Goal: Task Accomplishment & Management: Manage account settings

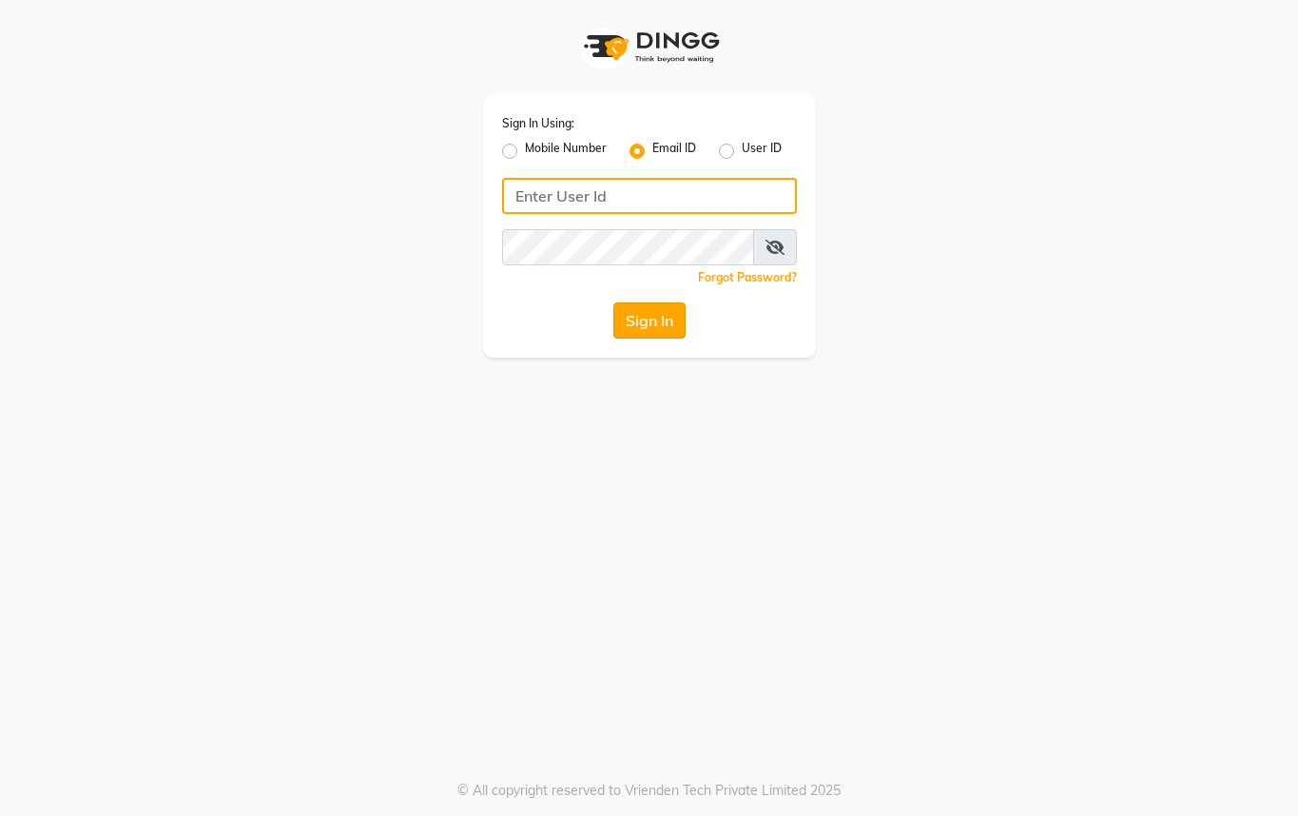
type input "[EMAIL_ADDRESS][DOMAIN_NAME]"
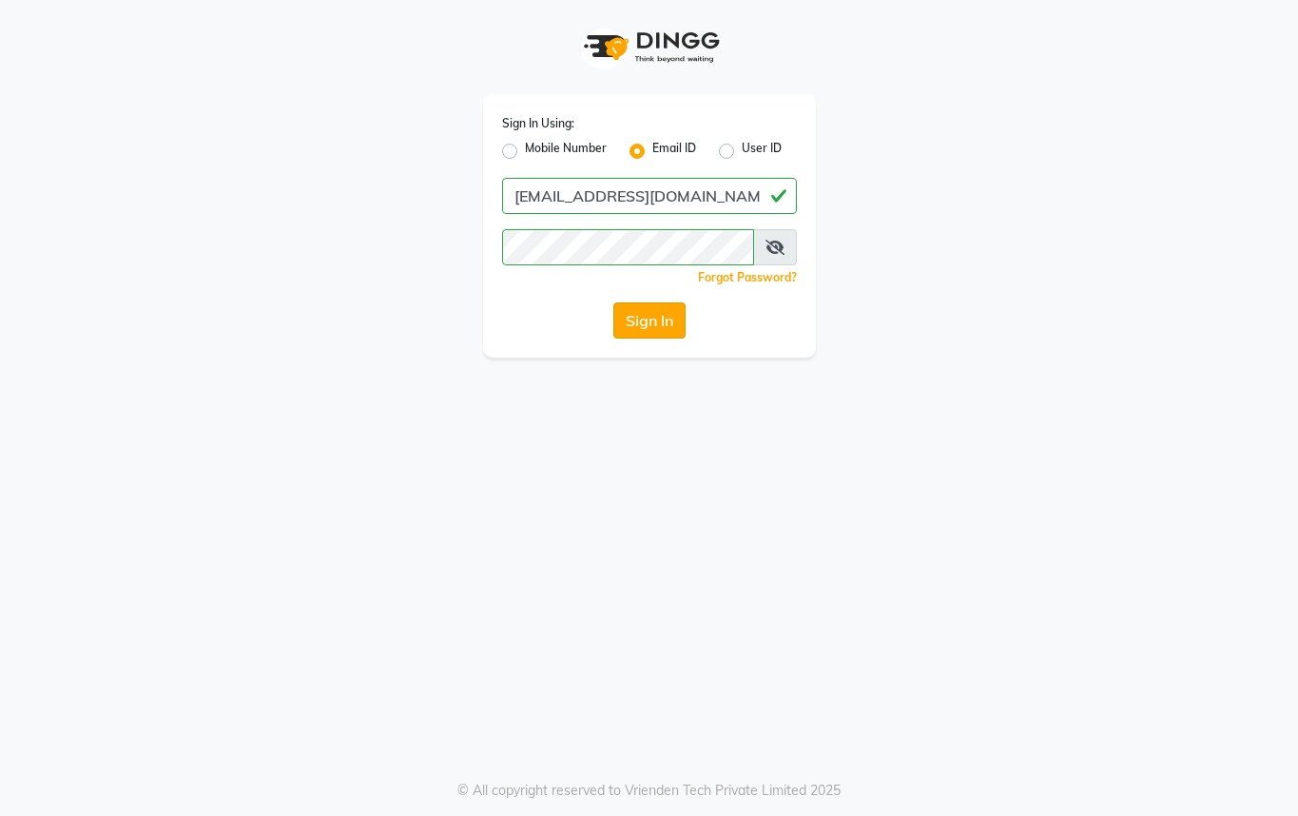
click at [636, 327] on button "Sign In" at bounding box center [649, 320] width 72 height 36
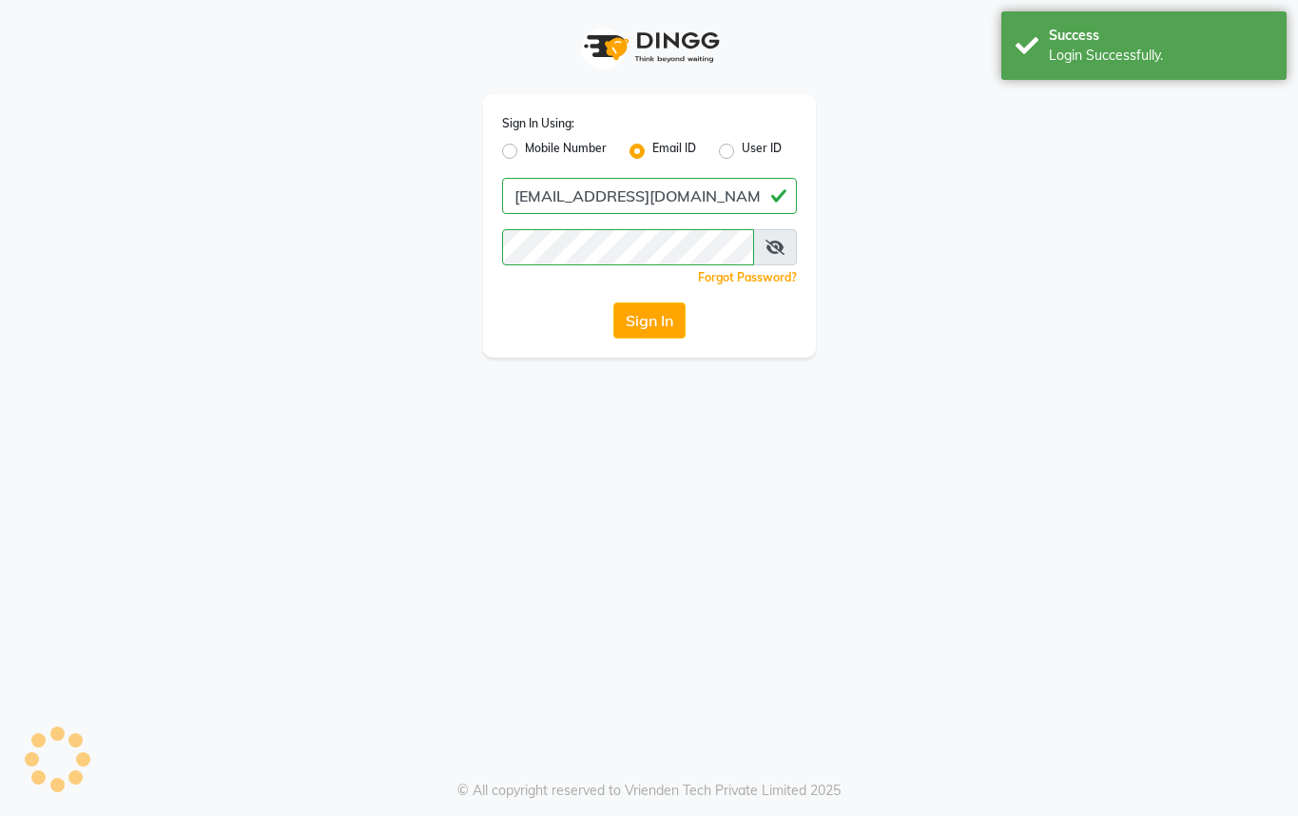
select select "service"
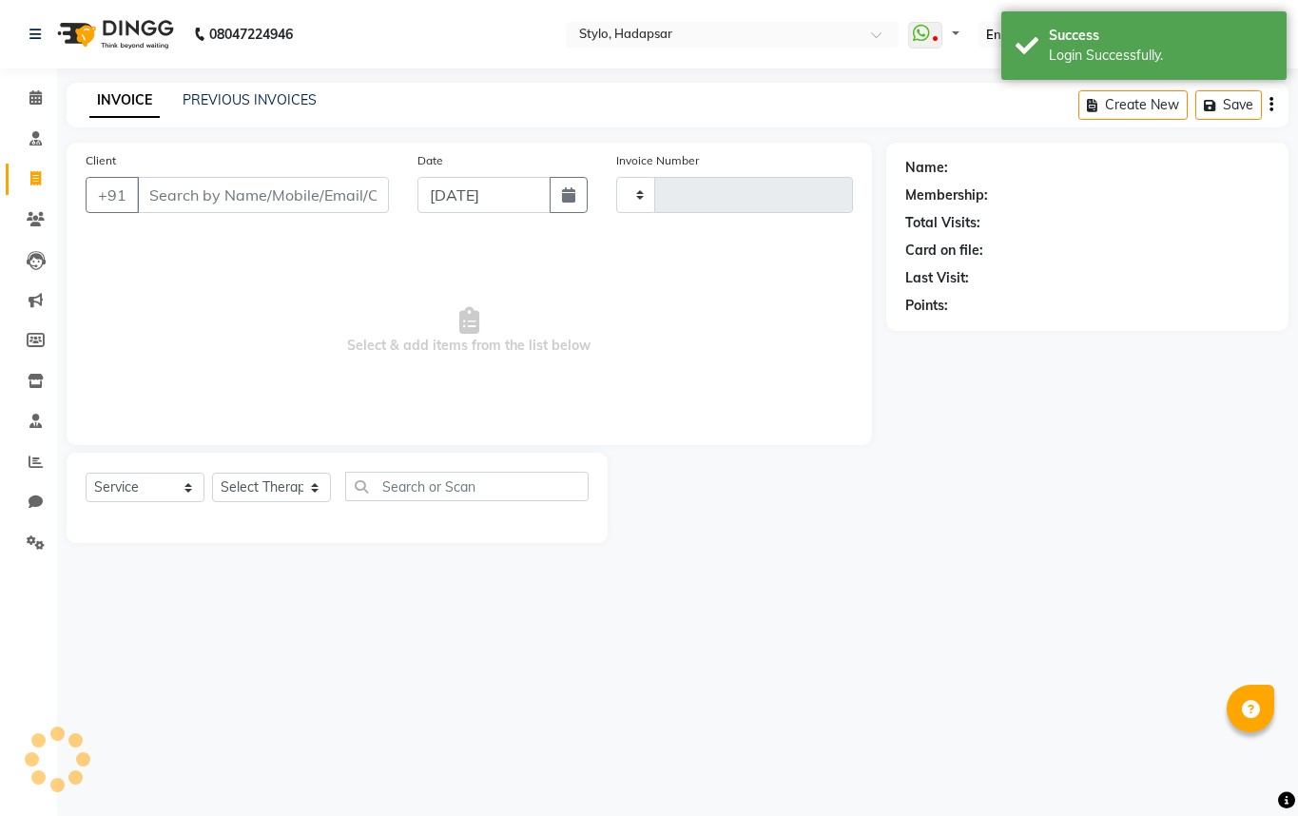
type input "817"
select select "157"
click at [39, 424] on icon at bounding box center [35, 421] width 12 height 14
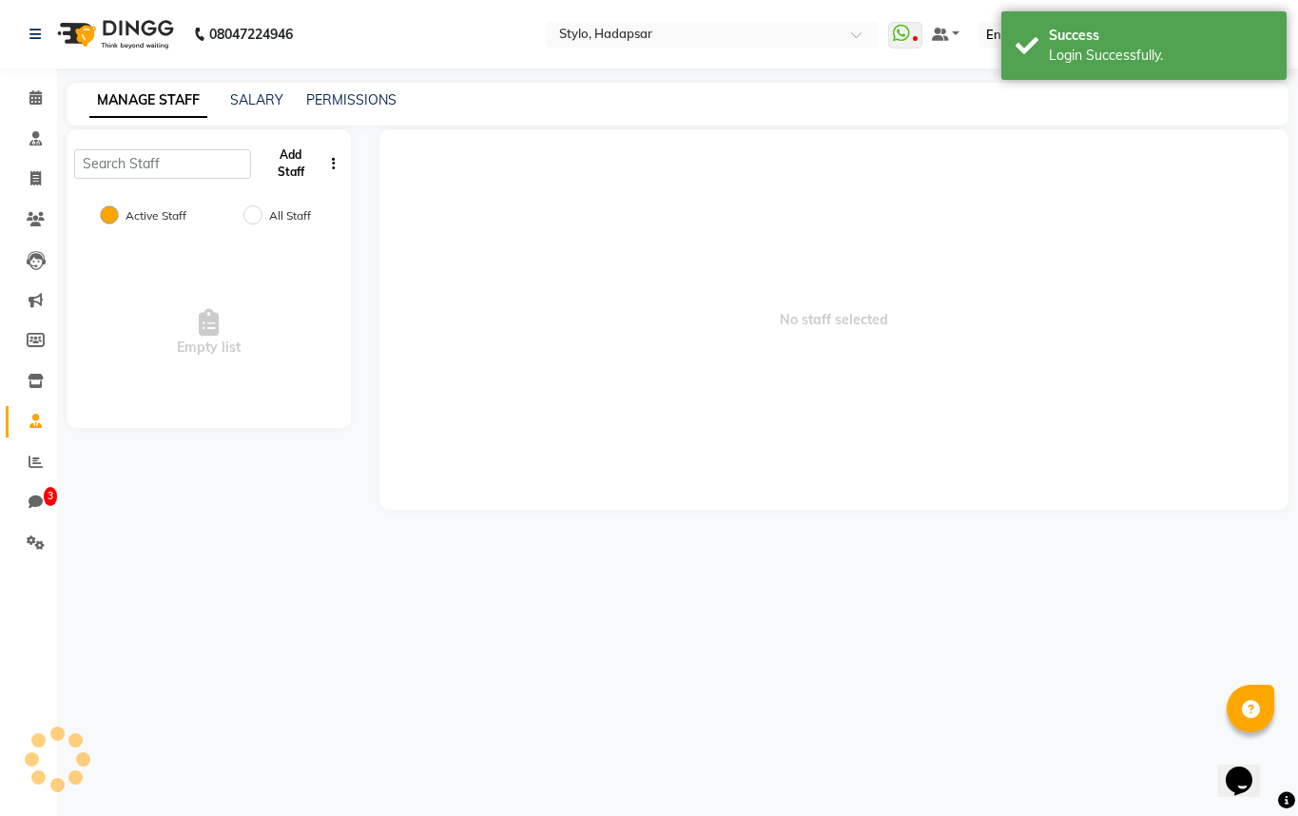
click at [302, 164] on button "Add Staff" at bounding box center [291, 163] width 64 height 49
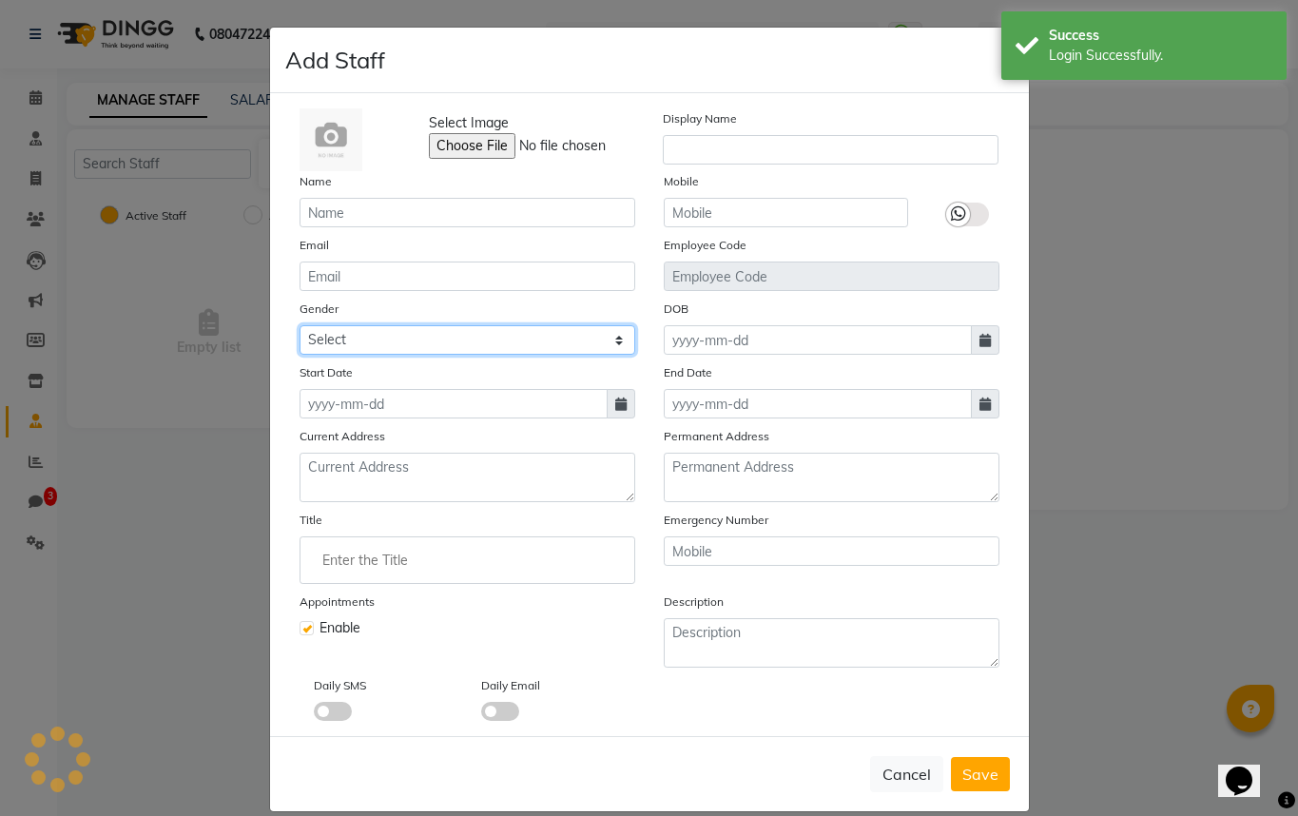
click at [465, 348] on select "Select [DEMOGRAPHIC_DATA] [DEMOGRAPHIC_DATA] Other Prefer Not To Say" at bounding box center [468, 339] width 336 height 29
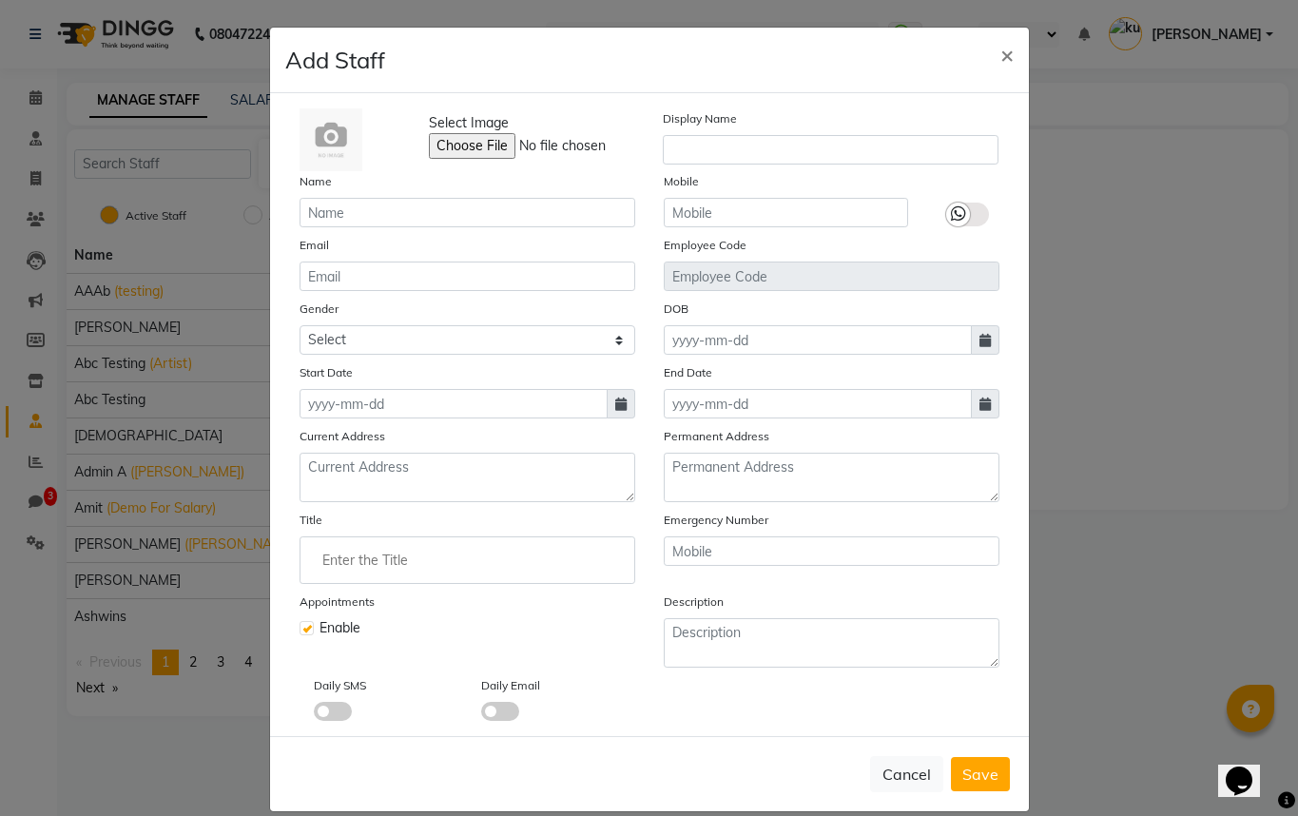
click at [691, 250] on label "Employee Code" at bounding box center [705, 245] width 83 height 17
click at [708, 296] on div "Select Image Display Name Name Mobile Email Employee Code Gender Select [DEMOGR…" at bounding box center [649, 414] width 729 height 613
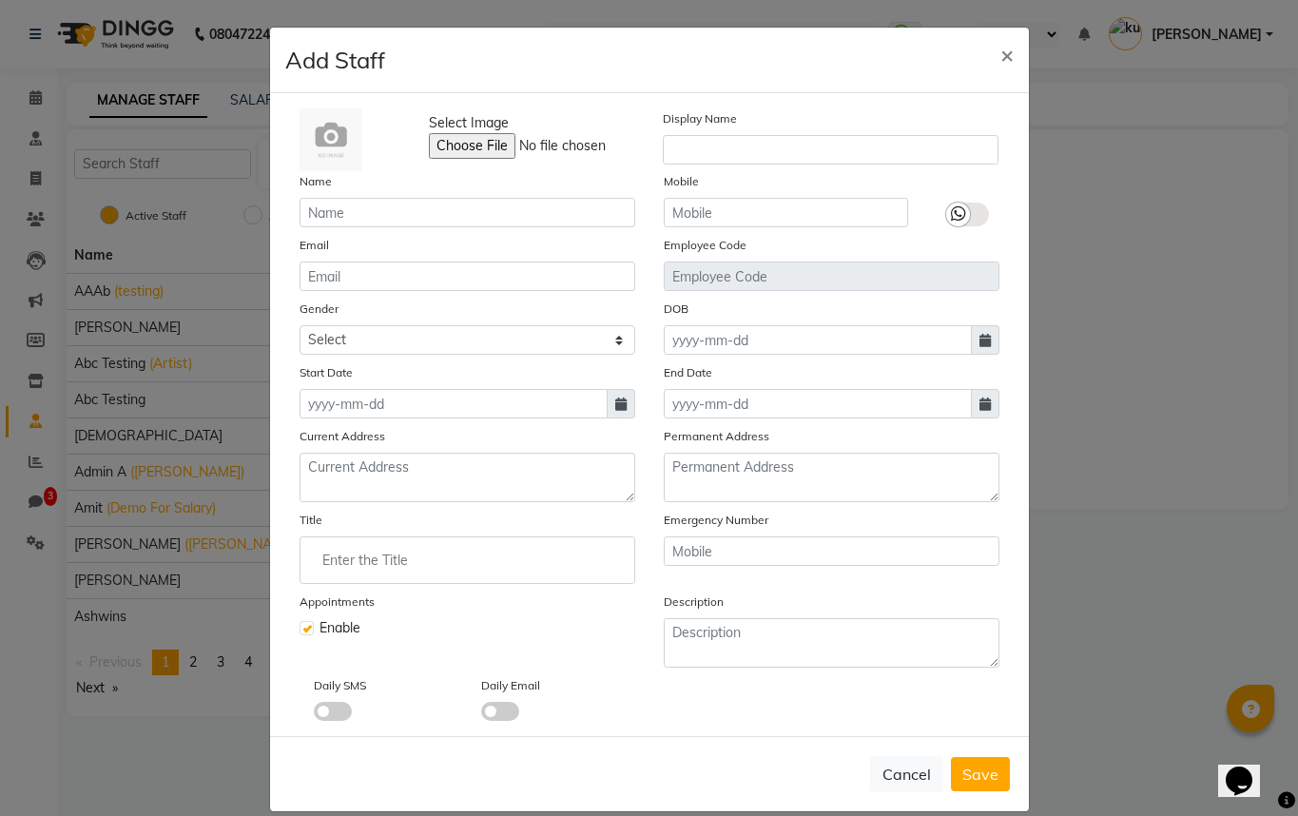
click at [910, 796] on div "Cancel Save" at bounding box center [649, 773] width 759 height 75
click at [922, 769] on button "Cancel" at bounding box center [906, 774] width 73 height 36
checkbox input "false"
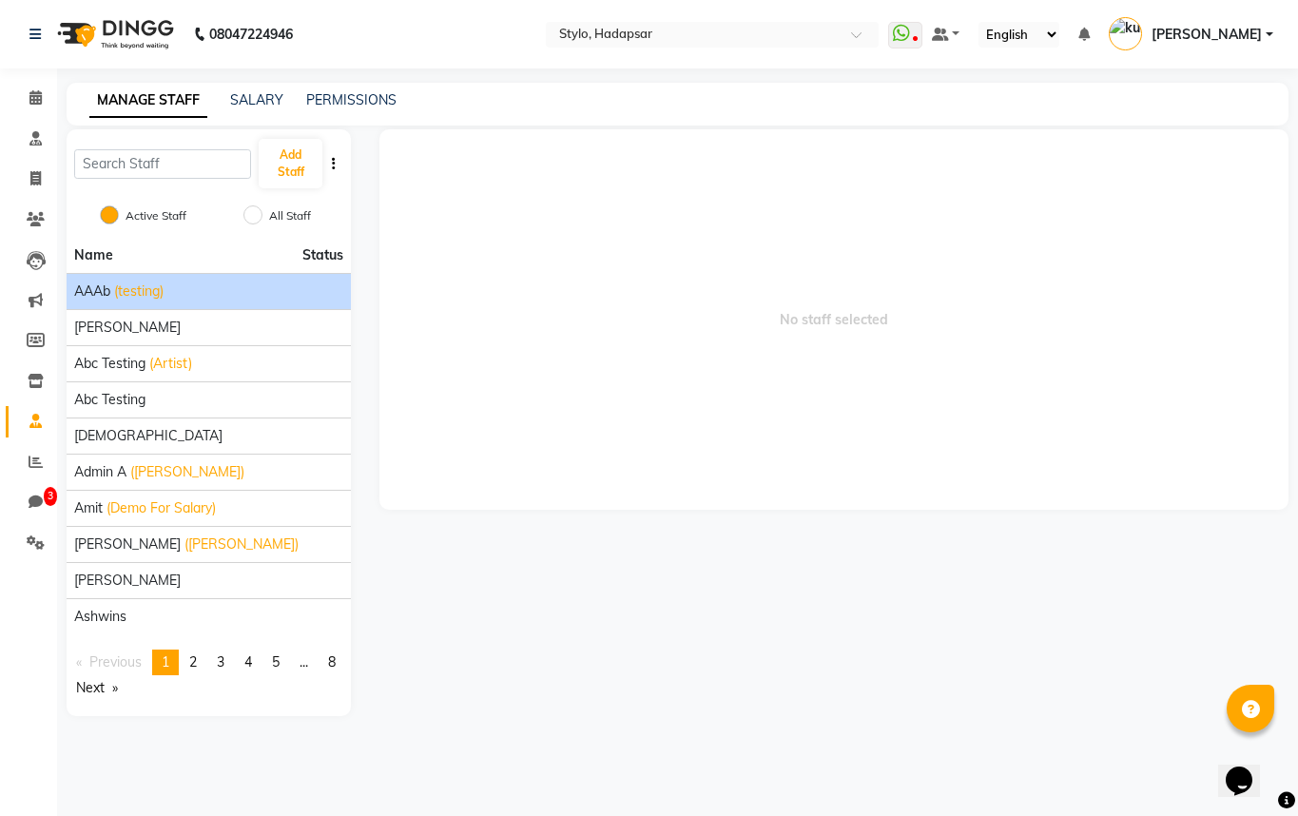
click at [127, 277] on li "AAAb (testing)" at bounding box center [209, 291] width 284 height 36
click at [135, 288] on span "(testing)" at bounding box center [138, 292] width 49 height 20
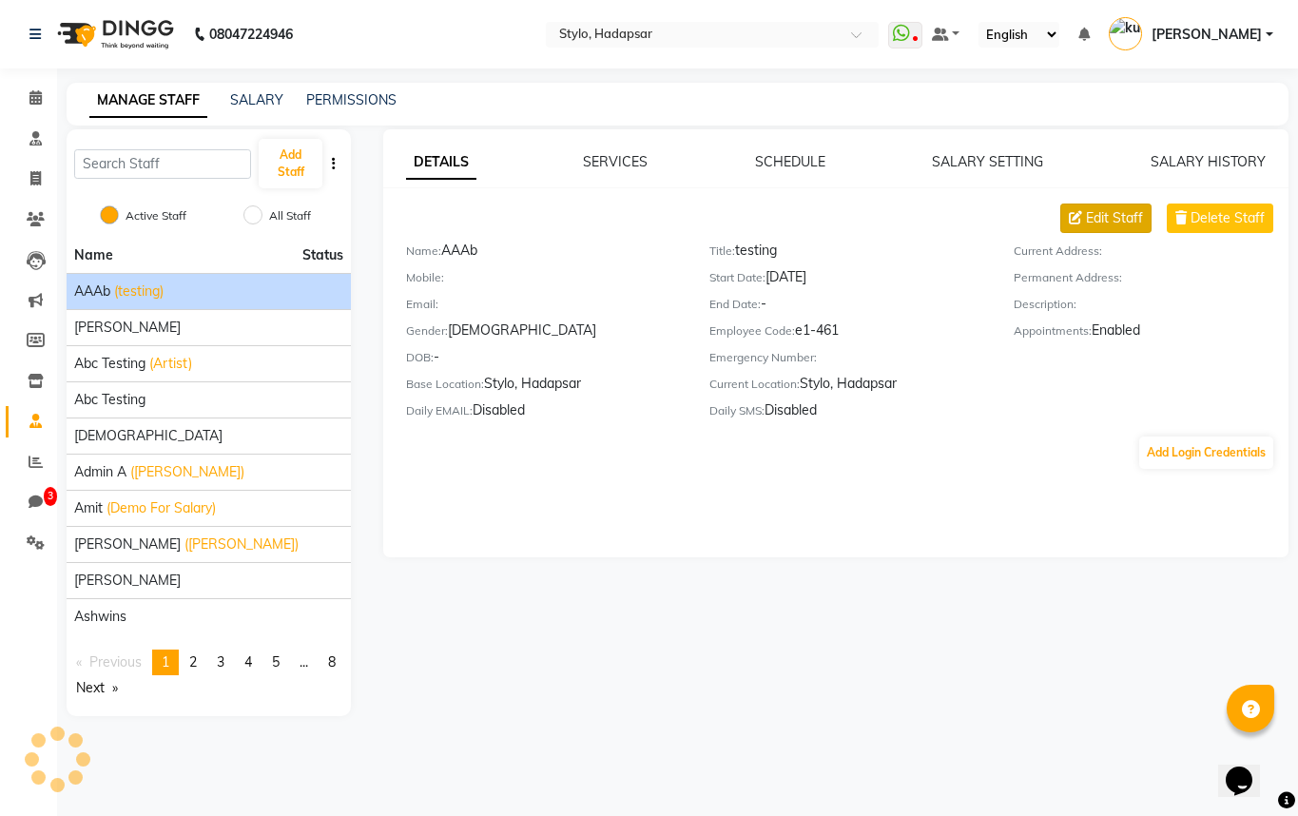
click at [1099, 229] on button "Edit Staff" at bounding box center [1106, 218] width 91 height 29
select select "[DEMOGRAPHIC_DATA]"
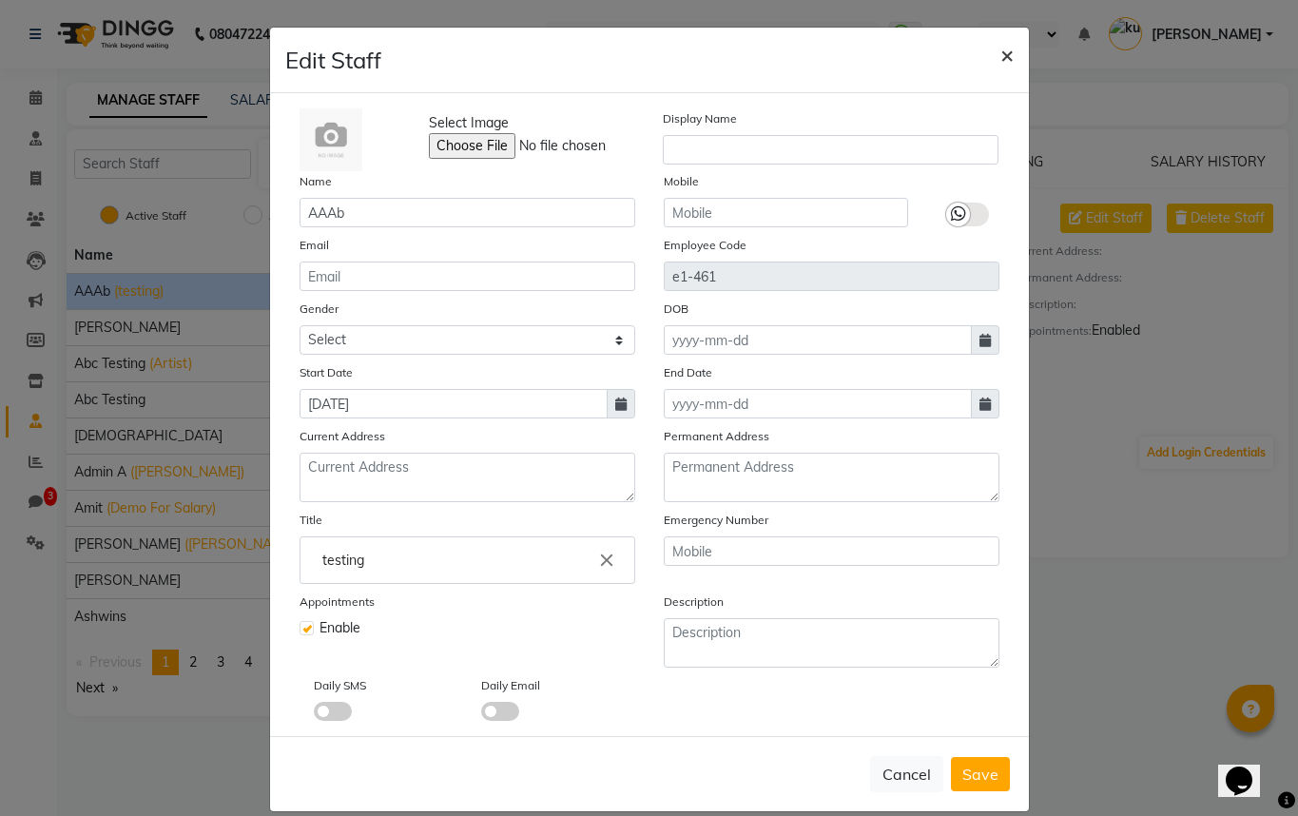
click at [995, 65] on button "×" at bounding box center [1007, 54] width 44 height 53
select select
checkbox input "false"
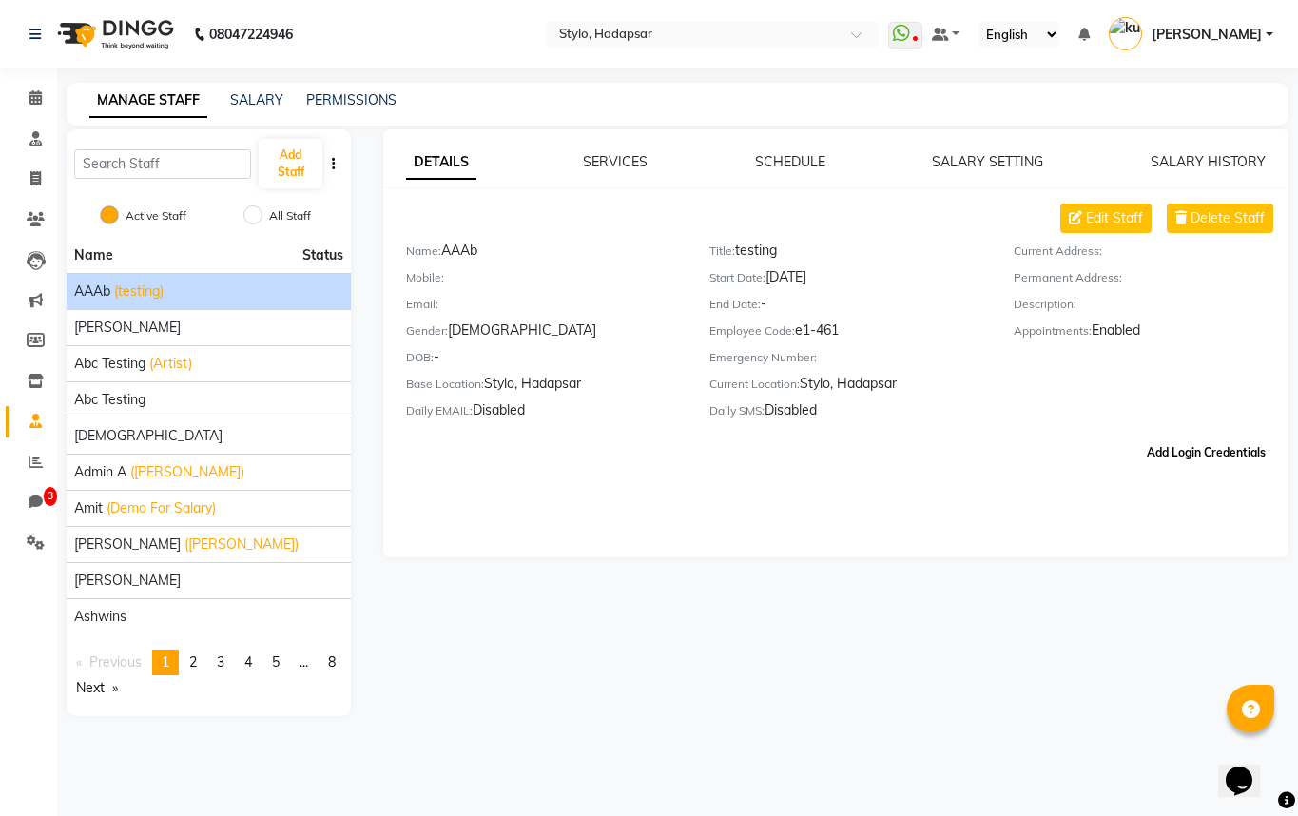
click at [1201, 455] on button "Add Login Credentials" at bounding box center [1206, 453] width 134 height 32
